Goal: Task Accomplishment & Management: Complete application form

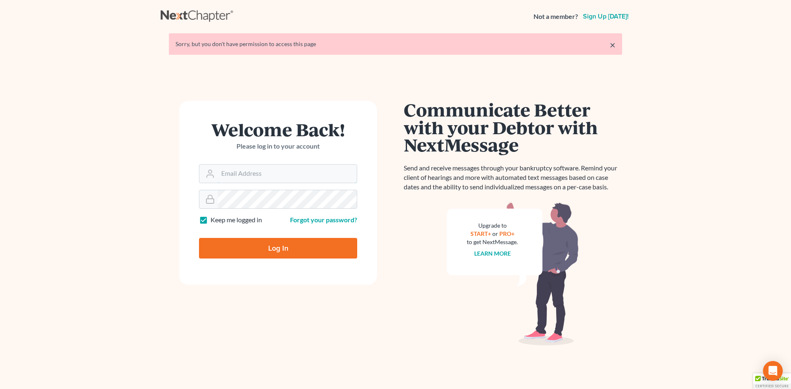
type input "tbenner@tbennerlaw.com"
click at [276, 232] on div "Log In" at bounding box center [278, 245] width 158 height 27
click at [276, 238] on div "Log In" at bounding box center [278, 245] width 158 height 27
click at [279, 250] on input "Log In" at bounding box center [278, 248] width 158 height 21
type input "Thinking..."
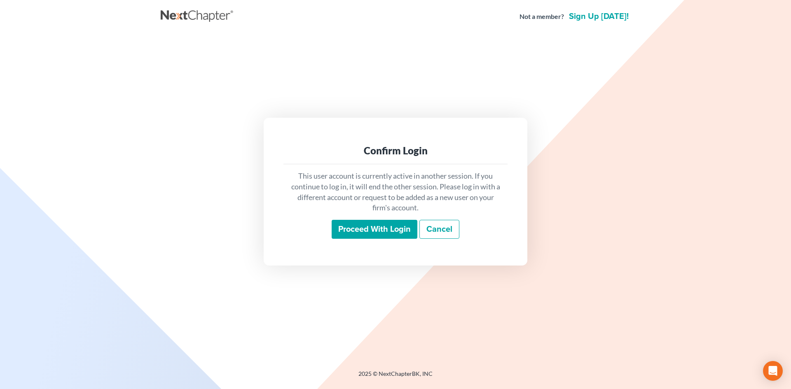
click at [353, 241] on div "This user account is currently active in another session. If you continue to lo…" at bounding box center [396, 204] width 224 height 81
click at [353, 232] on input "Proceed with login" at bounding box center [375, 229] width 86 height 19
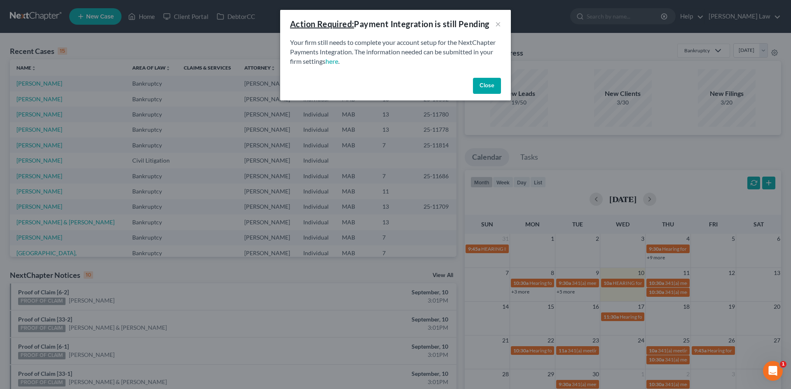
click at [481, 81] on button "Close" at bounding box center [487, 86] width 28 height 16
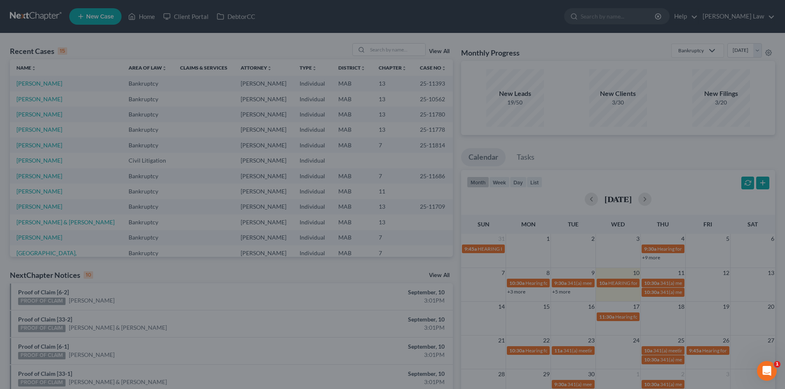
click at [86, 20] on link "New Case" at bounding box center [95, 16] width 52 height 16
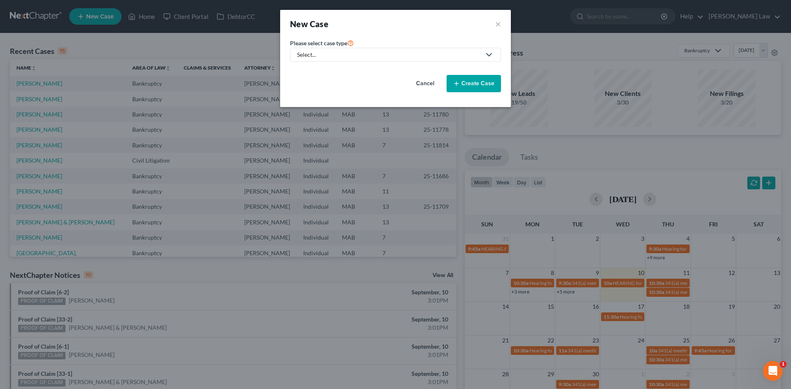
click at [332, 59] on link "Select..." at bounding box center [395, 55] width 211 height 14
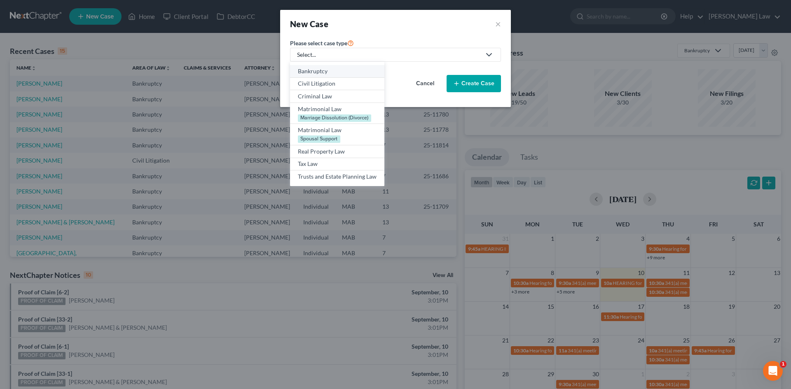
click at [325, 69] on div "Bankruptcy" at bounding box center [337, 71] width 79 height 8
select select "39"
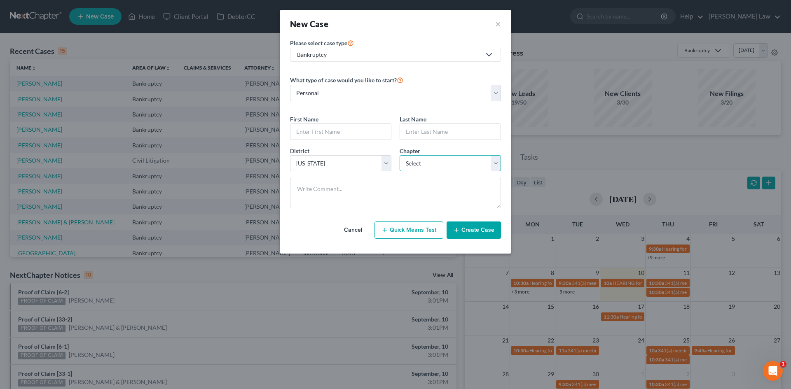
drag, startPoint x: 433, startPoint y: 160, endPoint x: 431, endPoint y: 164, distance: 4.4
click at [433, 160] on select "Select 7 11 12 13" at bounding box center [450, 163] width 101 height 16
select select "0"
click at [400, 155] on select "Select 7 11 12 13" at bounding box center [450, 163] width 101 height 16
click at [364, 131] on input "text" at bounding box center [341, 132] width 101 height 16
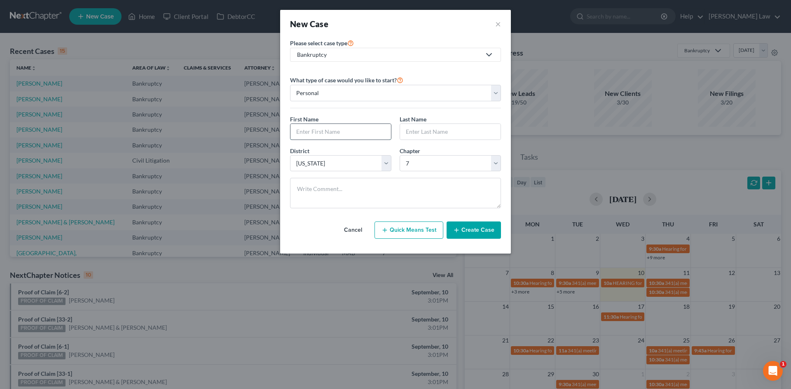
paste input "Luzia"
type input "Luzia"
click at [418, 129] on input "text" at bounding box center [450, 132] width 101 height 16
paste input "Marques"
type input "Marques"
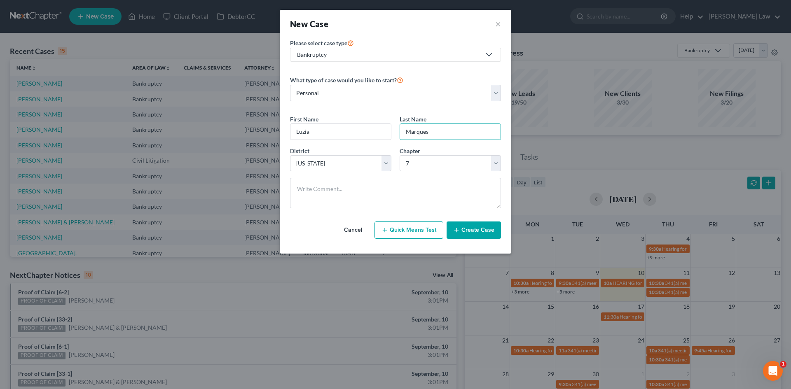
click at [471, 228] on button "Create Case" at bounding box center [474, 230] width 54 height 17
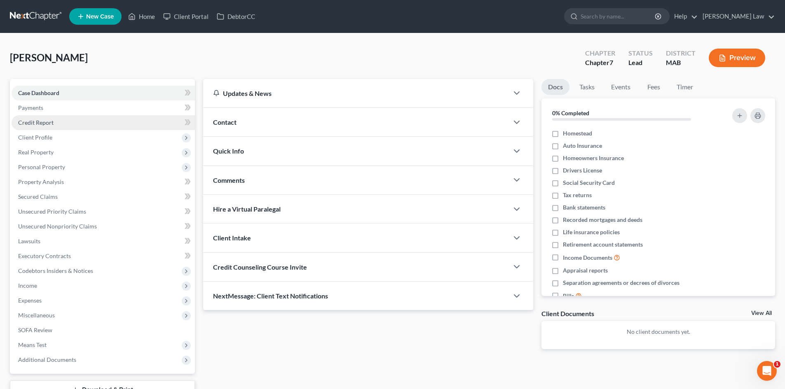
click at [56, 120] on link "Credit Report" at bounding box center [103, 122] width 183 height 15
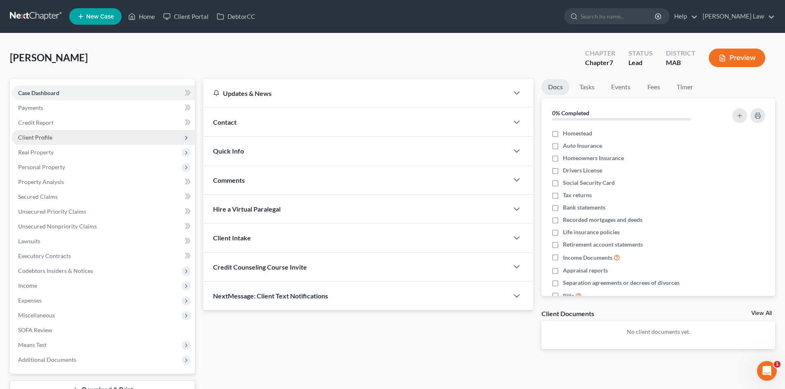
click at [54, 138] on span "Client Profile" at bounding box center [103, 137] width 183 height 15
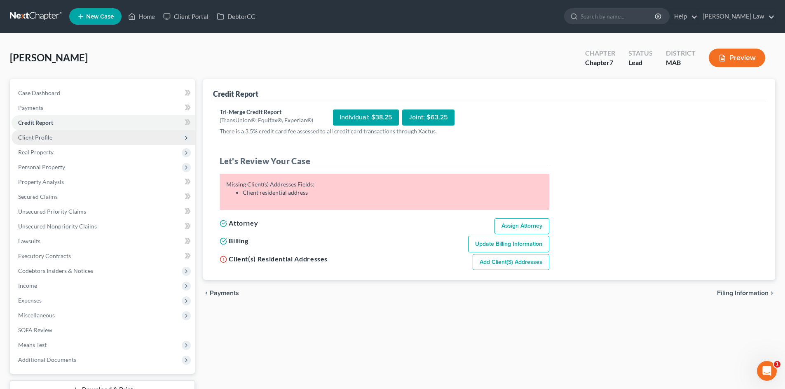
click at [37, 135] on span "Client Profile" at bounding box center [35, 137] width 34 height 7
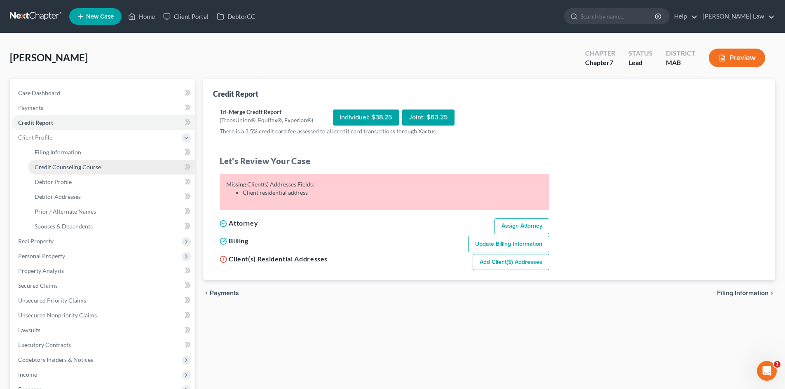
click at [53, 171] on link "Credit Counseling Course" at bounding box center [111, 167] width 167 height 15
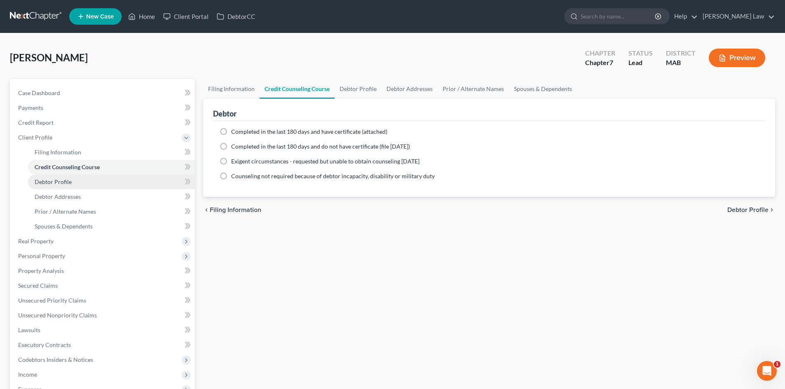
click at [56, 180] on span "Debtor Profile" at bounding box center [53, 181] width 37 height 7
select select "0"
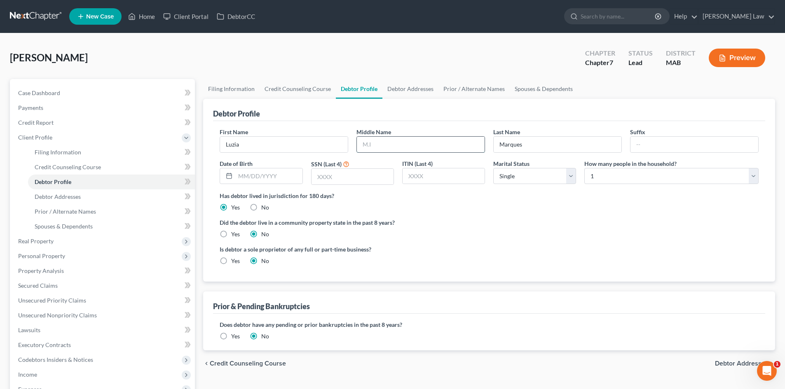
click at [392, 145] on input "text" at bounding box center [421, 145] width 128 height 16
type input "S."
click at [150, 93] on link "Case Dashboard" at bounding box center [103, 93] width 183 height 15
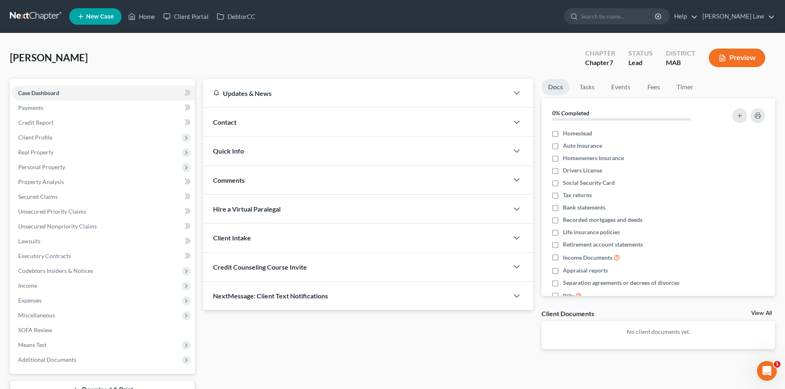
click at [763, 312] on link "View All" at bounding box center [761, 314] width 21 height 6
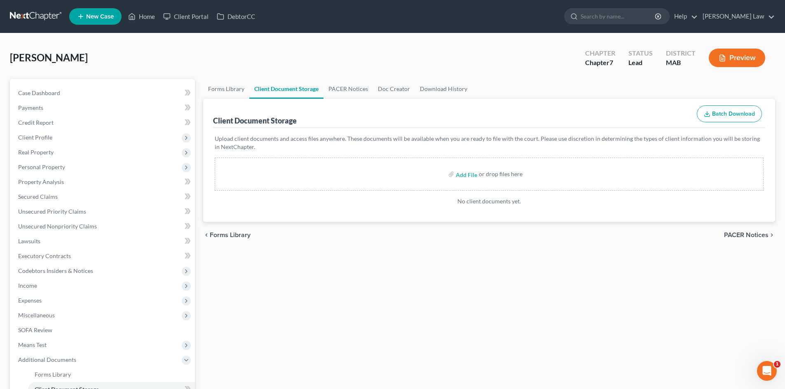
click at [456, 174] on label "Add File" at bounding box center [467, 175] width 23 height 15
click at [464, 173] on input "file" at bounding box center [466, 174] width 20 height 15
type input "C:\fakepath\Intake.pdf"
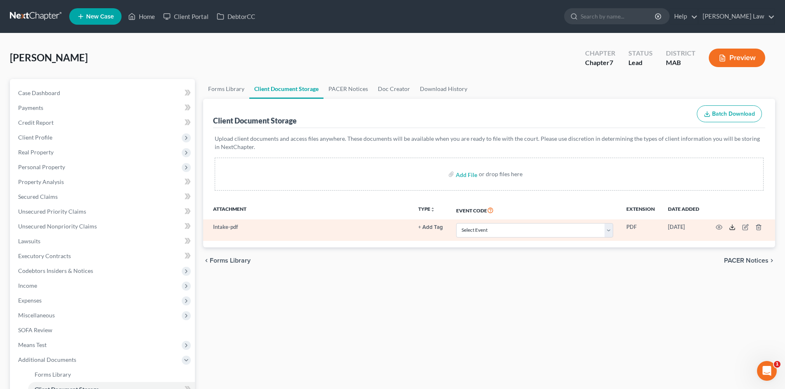
click at [734, 230] on icon at bounding box center [732, 229] width 5 height 2
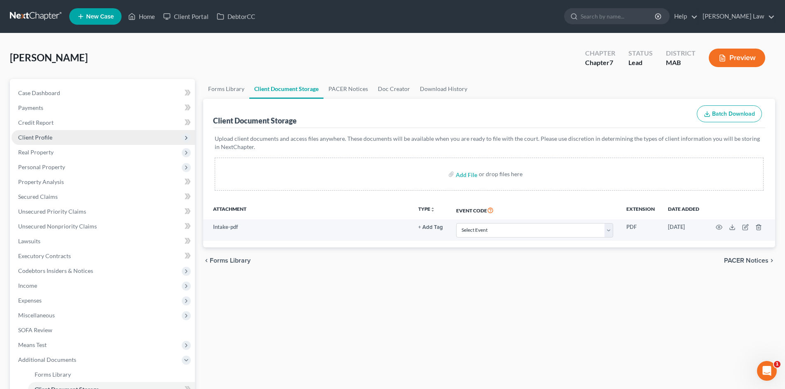
click at [35, 135] on span "Client Profile" at bounding box center [35, 137] width 34 height 7
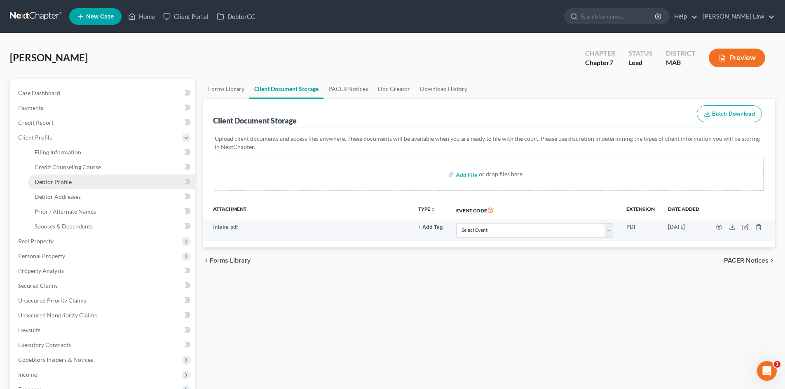
click at [60, 186] on link "Debtor Profile" at bounding box center [111, 182] width 167 height 15
select select "0"
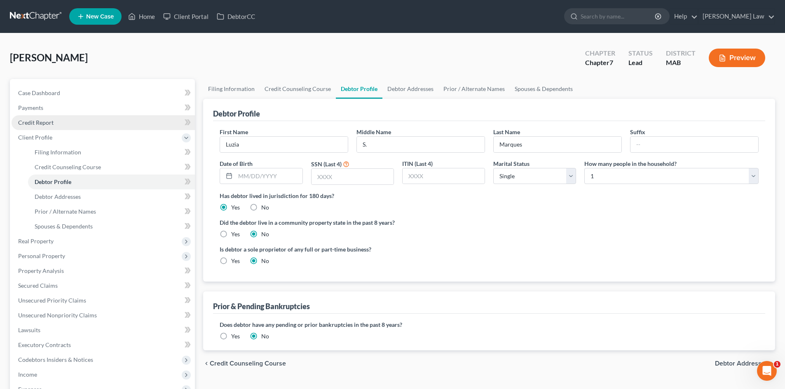
click at [40, 123] on span "Credit Report" at bounding box center [35, 122] width 35 height 7
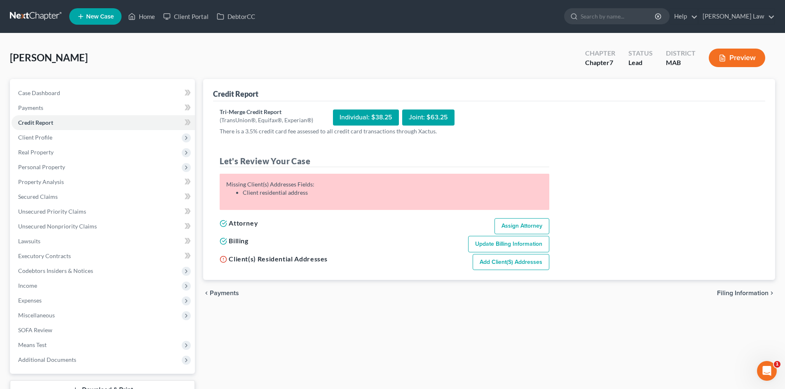
click at [360, 122] on div "Individual: $38.25" at bounding box center [366, 118] width 66 height 16
click at [376, 112] on div "Individual: $38.25" at bounding box center [366, 118] width 66 height 16
click at [37, 137] on span "Client Profile" at bounding box center [35, 137] width 34 height 7
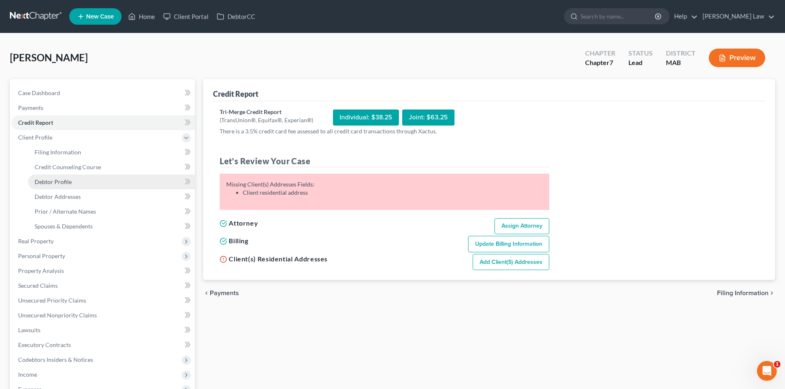
click at [65, 180] on span "Debtor Profile" at bounding box center [53, 181] width 37 height 7
select select "0"
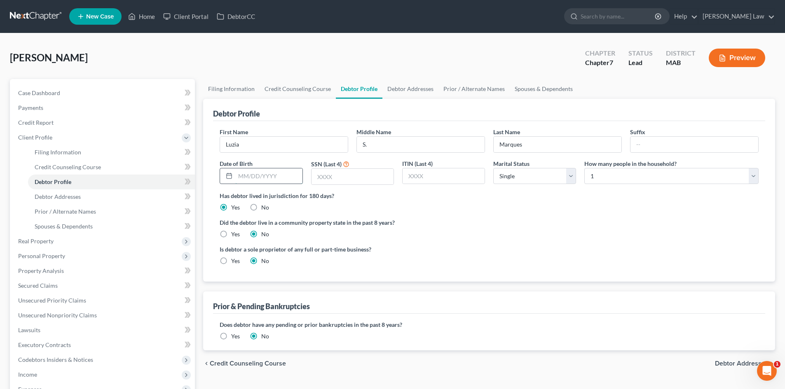
click at [266, 169] on input "text" at bounding box center [268, 177] width 67 height 16
paste input "[DATE]"
type input "[DATE]"
click at [347, 182] on input "text" at bounding box center [353, 177] width 82 height 16
paste input "4055"
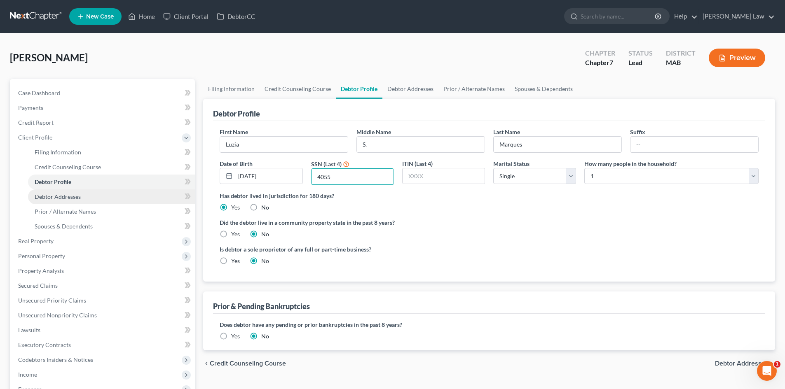
type input "4055"
click at [88, 201] on link "Debtor Addresses" at bounding box center [111, 197] width 167 height 15
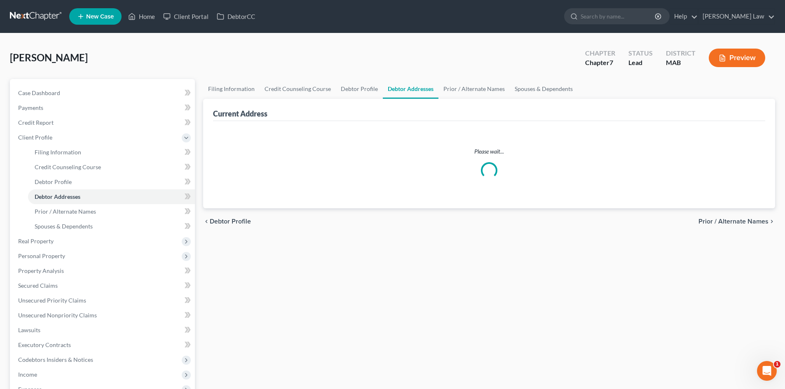
select select "0"
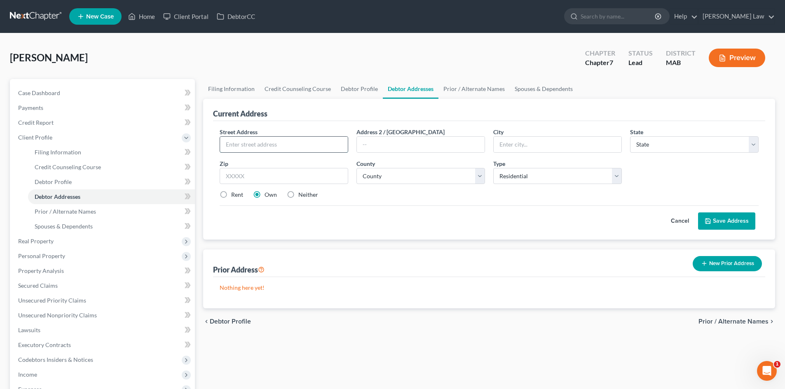
drag, startPoint x: 263, startPoint y: 148, endPoint x: 276, endPoint y: 150, distance: 13.3
click at [263, 148] on input "text" at bounding box center [284, 145] width 128 height 16
paste input "[STREET_ADDRESS]"
type input "[STREET_ADDRESS]"
click at [511, 142] on input "text" at bounding box center [558, 145] width 128 height 16
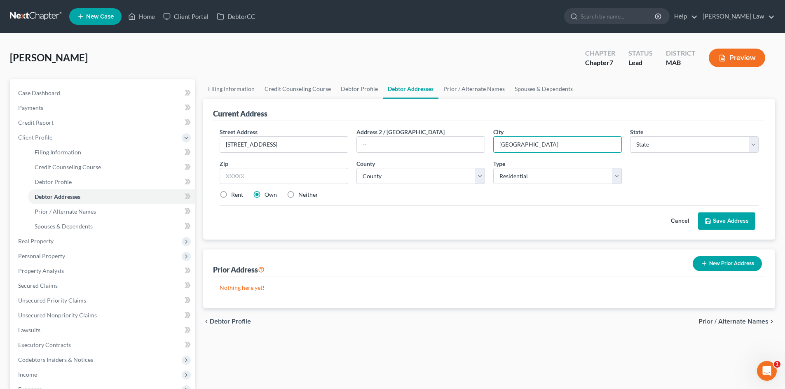
type input "[GEOGRAPHIC_DATA]"
click at [304, 141] on input "[STREET_ADDRESS]" at bounding box center [284, 145] width 128 height 16
click at [296, 175] on input "text" at bounding box center [284, 176] width 129 height 16
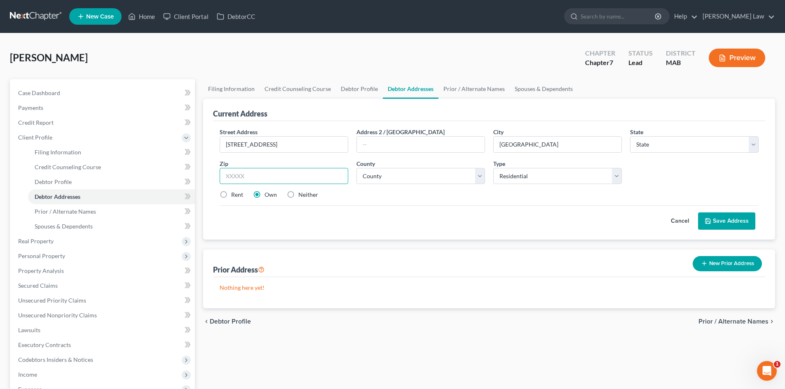
paste input "02740"
type input "02740"
click at [520, 191] on div "Rent Own Neither" at bounding box center [489, 195] width 547 height 8
select select "22"
click at [452, 177] on select "County [GEOGRAPHIC_DATA] [GEOGRAPHIC_DATA] [GEOGRAPHIC_DATA] [GEOGRAPHIC_DATA] …" at bounding box center [420, 176] width 129 height 16
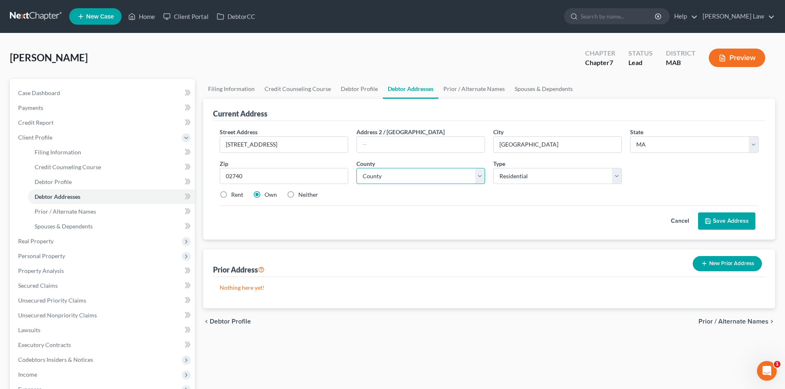
select select "2"
click at [356, 168] on select "County [GEOGRAPHIC_DATA] [GEOGRAPHIC_DATA] [GEOGRAPHIC_DATA] [GEOGRAPHIC_DATA] …" at bounding box center [420, 176] width 129 height 16
click at [234, 195] on label "Rent" at bounding box center [237, 195] width 12 height 8
click at [234, 195] on input "Rent" at bounding box center [236, 193] width 5 height 5
radio input "true"
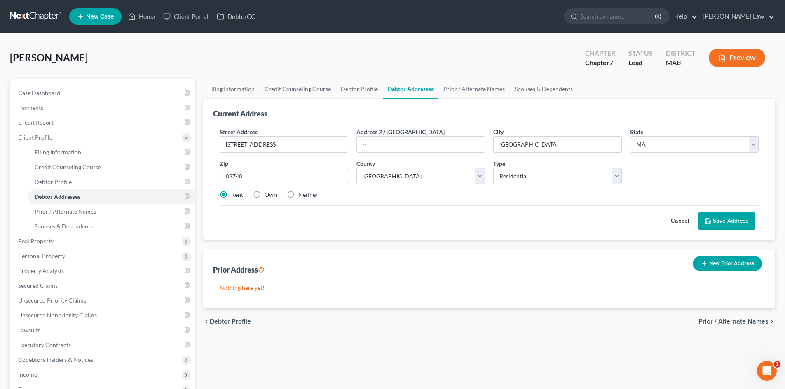
click at [742, 219] on button "Save Address" at bounding box center [726, 221] width 57 height 17
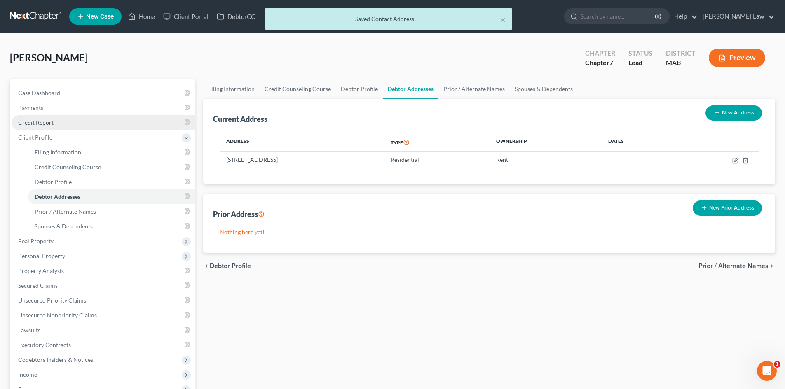
click at [41, 121] on span "Credit Report" at bounding box center [35, 122] width 35 height 7
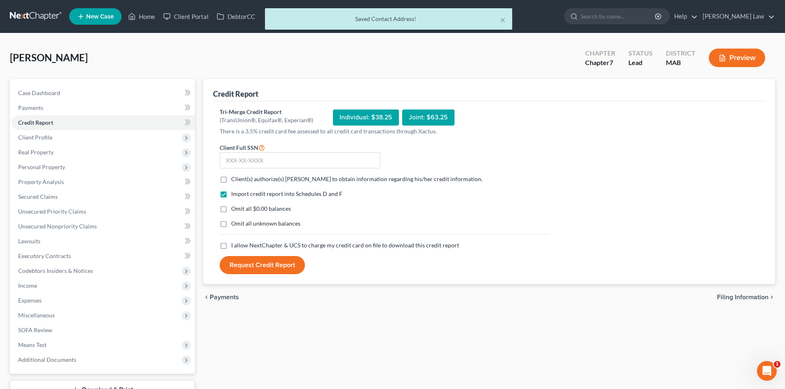
click at [377, 117] on div "Individual: $38.25" at bounding box center [366, 118] width 66 height 16
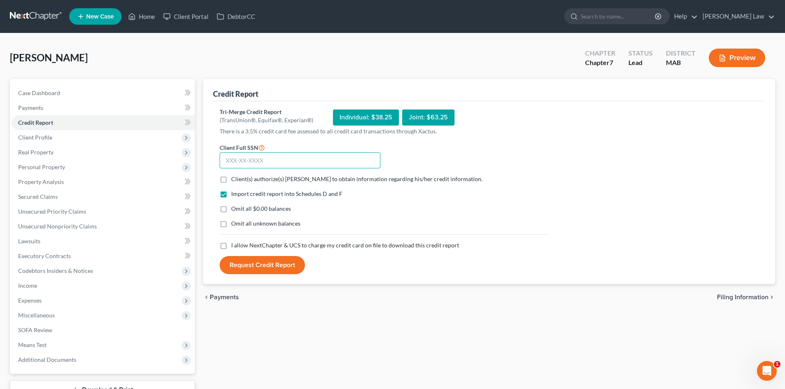
click at [309, 152] on input "text" at bounding box center [300, 160] width 161 height 16
paste input "015-58-4055"
type input "015-58-4055"
click at [231, 176] on label "Client(s) authorize(s) [PERSON_NAME] to obtain information regarding his/her cr…" at bounding box center [356, 179] width 251 height 8
click at [234, 176] on input "Client(s) authorize(s) [PERSON_NAME] to obtain information regarding his/her cr…" at bounding box center [236, 177] width 5 height 5
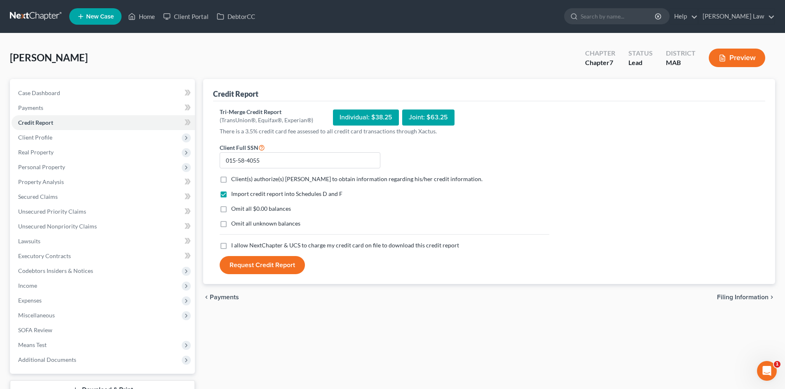
checkbox input "true"
click at [231, 206] on label "Omit all $0.00 balances" at bounding box center [261, 209] width 60 height 8
click at [234, 206] on input "Omit all $0.00 balances" at bounding box center [236, 207] width 5 height 5
checkbox input "true"
click at [231, 246] on label "I allow NextChapter & UCS to charge my credit card on file to download this cre…" at bounding box center [345, 245] width 228 height 8
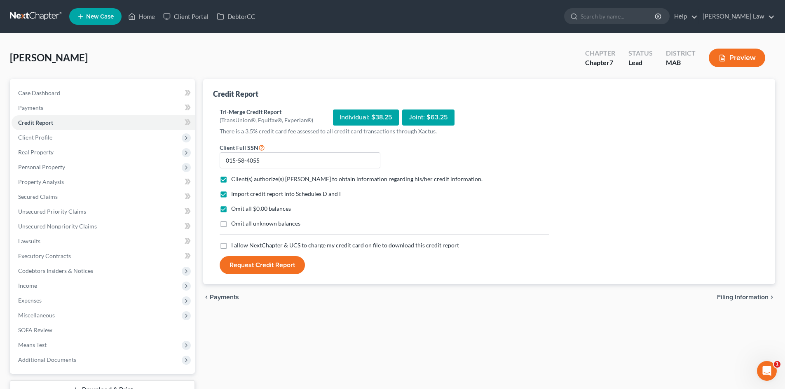
click at [234, 246] on input "I allow NextChapter & UCS to charge my credit card on file to download this cre…" at bounding box center [236, 243] width 5 height 5
checkbox input "true"
click at [246, 266] on button "Request Credit Report" at bounding box center [262, 265] width 85 height 18
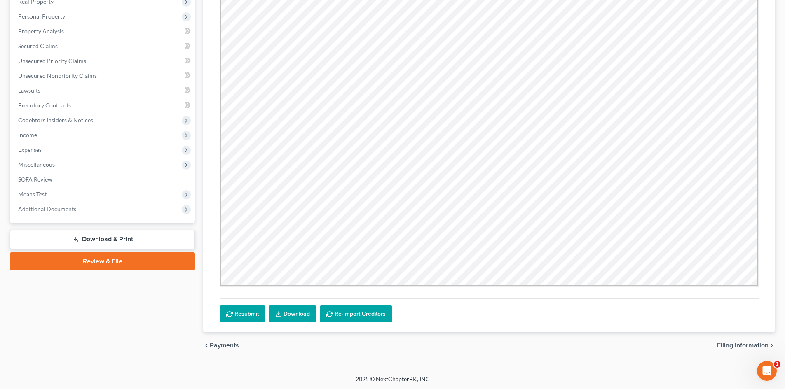
scroll to position [152, 0]
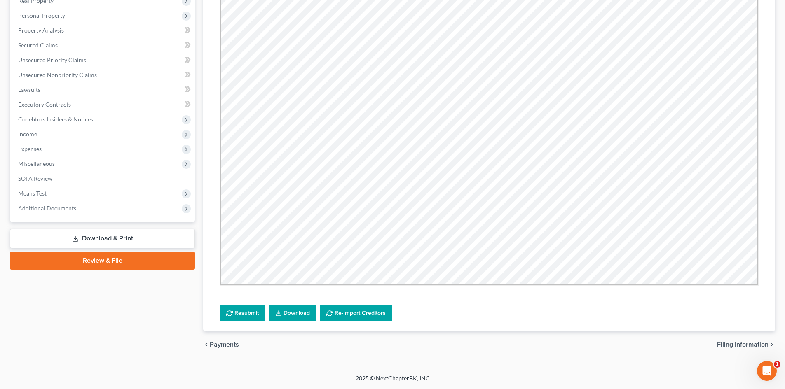
click at [302, 313] on link "Download" at bounding box center [293, 313] width 48 height 17
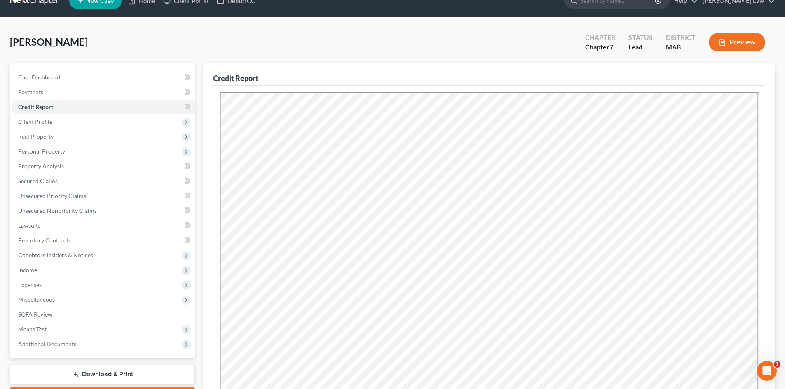
scroll to position [14, 0]
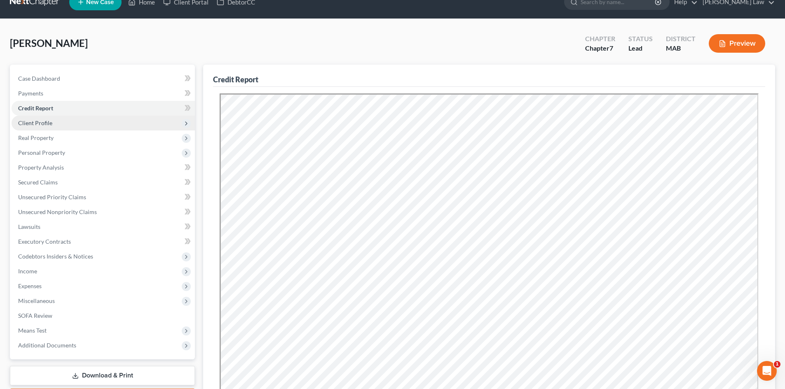
click at [31, 127] on span "Client Profile" at bounding box center [103, 123] width 183 height 15
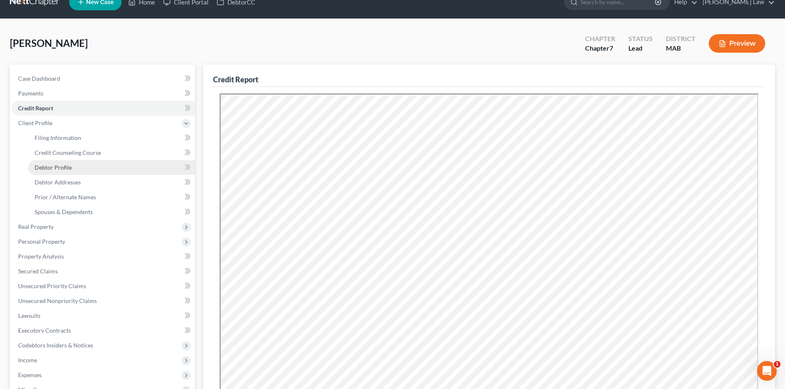
click at [61, 166] on span "Debtor Profile" at bounding box center [53, 167] width 37 height 7
select select "0"
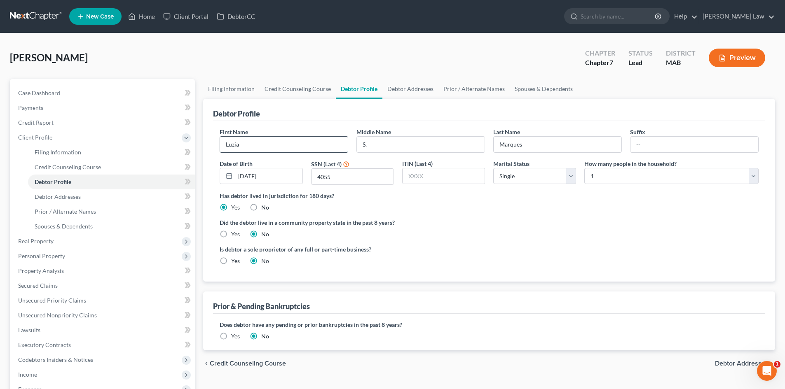
click at [266, 143] on input "Luzia" at bounding box center [284, 145] width 128 height 16
click at [424, 141] on input "S." at bounding box center [421, 145] width 128 height 16
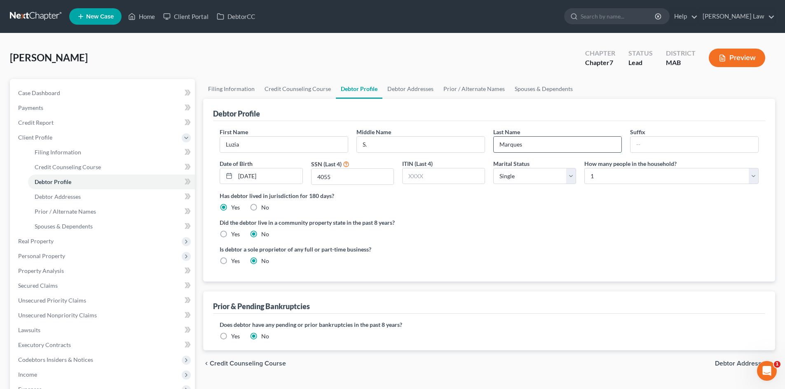
click at [510, 139] on input "Marques" at bounding box center [558, 145] width 128 height 16
